Goal: Information Seeking & Learning: Learn about a topic

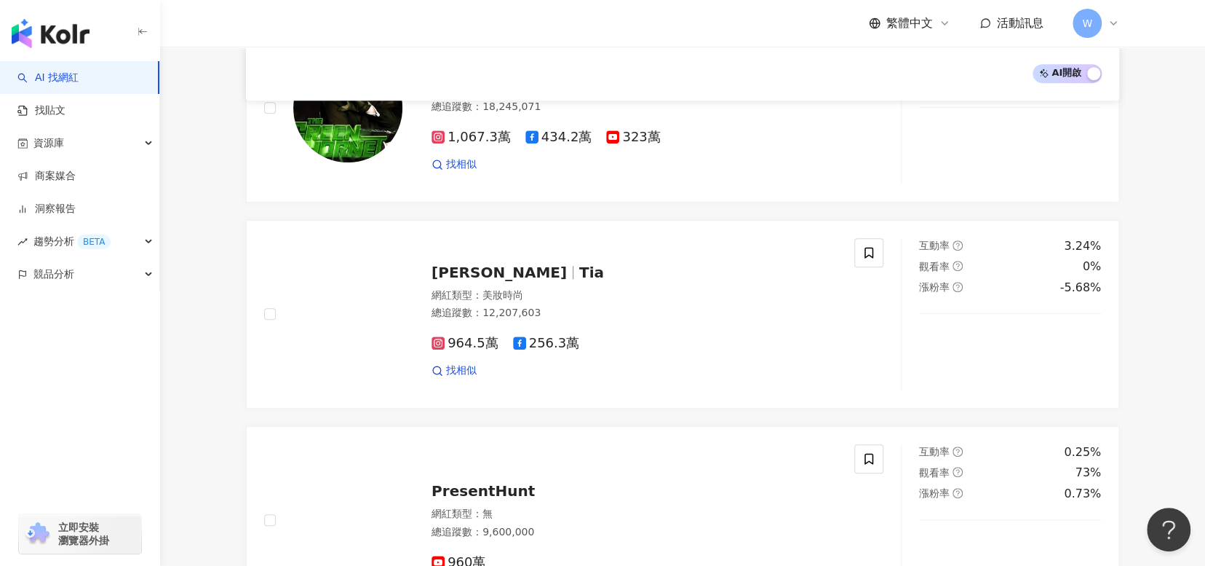
scroll to position [73, 0]
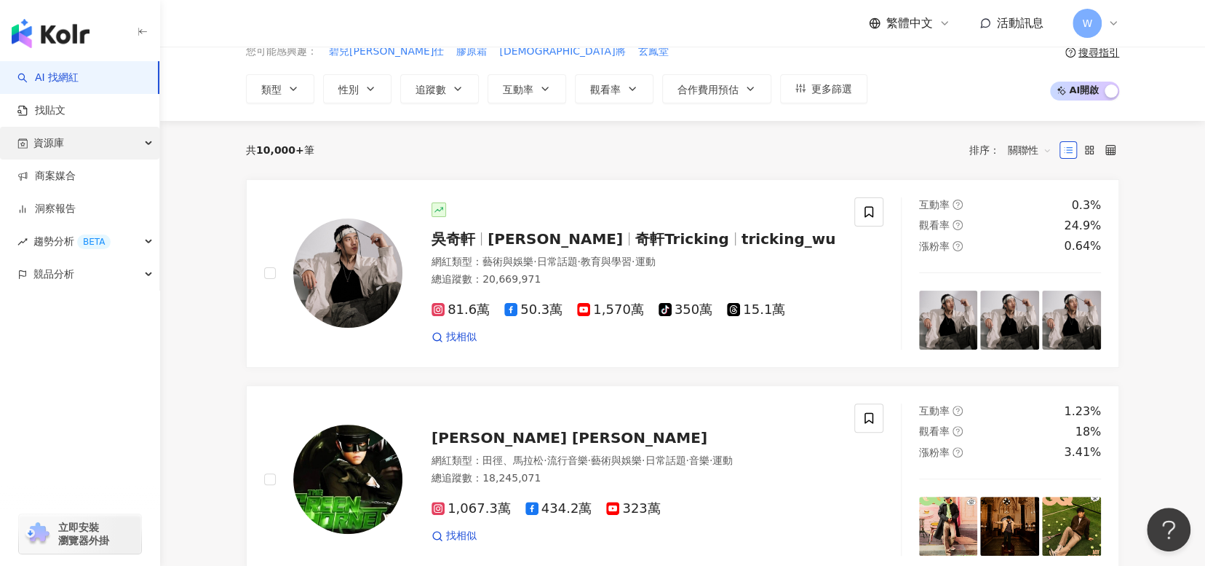
click at [83, 149] on div "資源庫" at bounding box center [79, 143] width 159 height 33
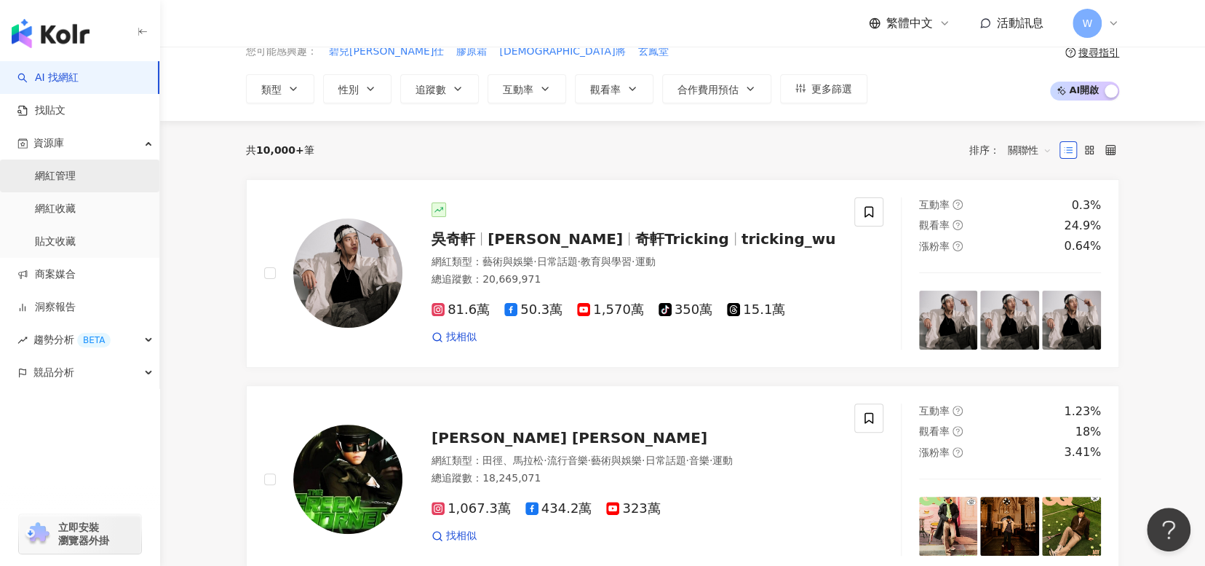
click at [76, 177] on link "網紅管理" at bounding box center [55, 176] width 41 height 15
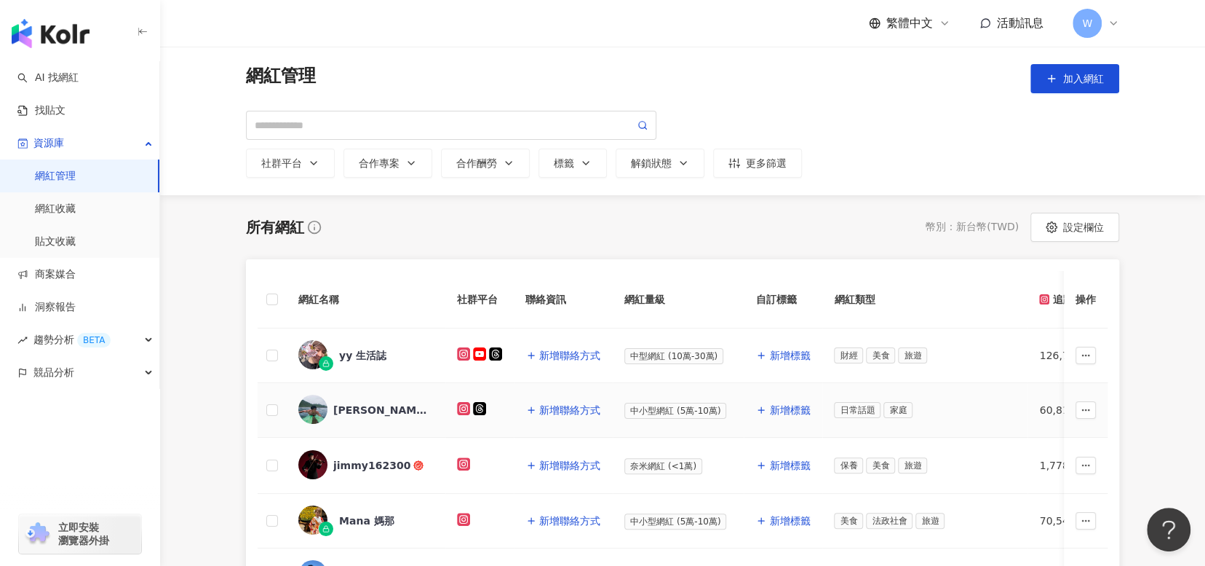
click at [344, 416] on div "唐衍" at bounding box center [365, 410] width 135 height 31
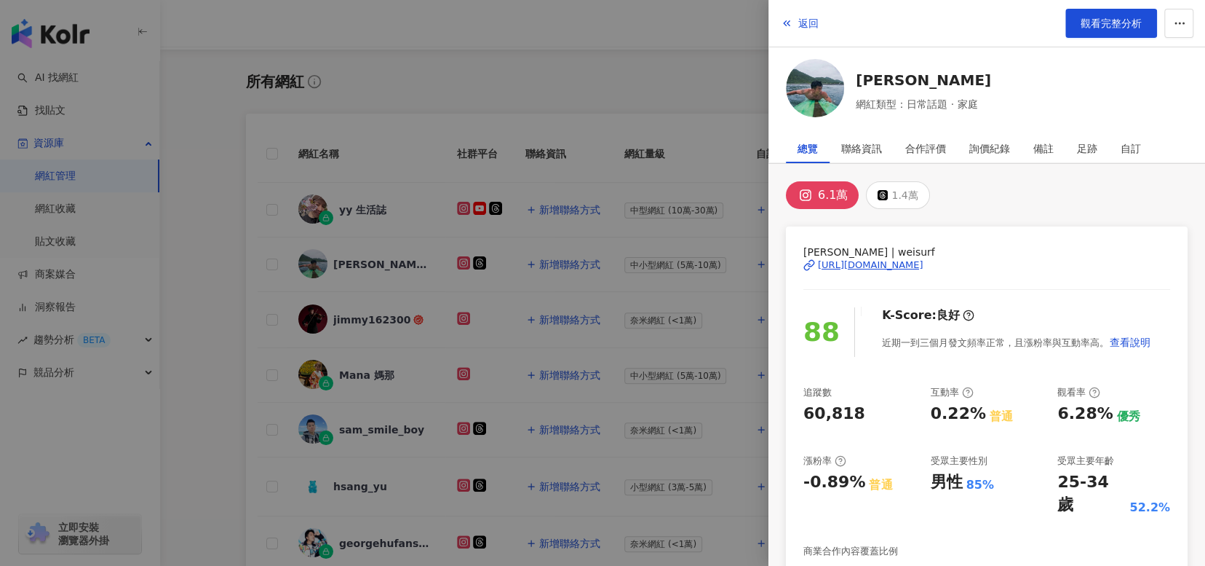
click at [688, 102] on div at bounding box center [602, 283] width 1205 height 566
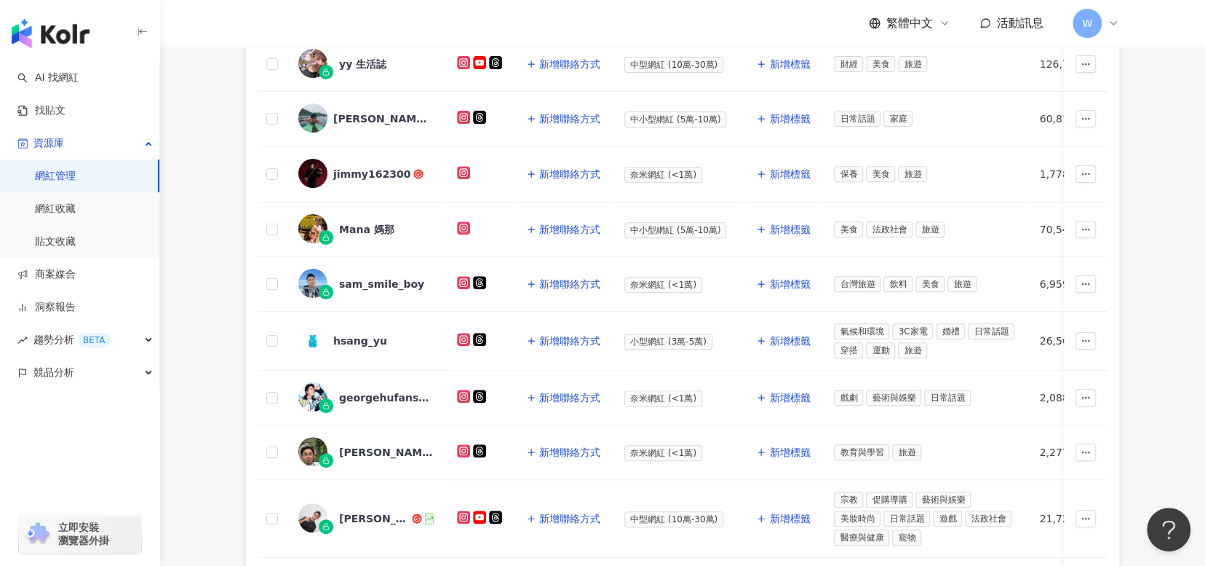
scroll to position [510, 0]
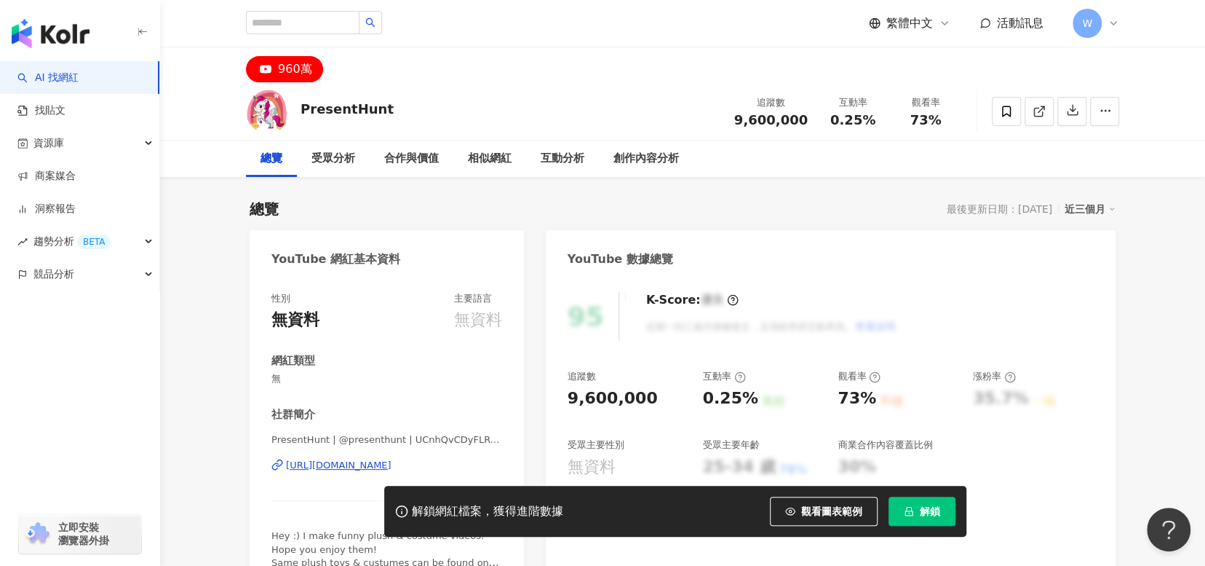
click at [63, 41] on img "button" at bounding box center [51, 33] width 78 height 29
